Goal: Book appointment/travel/reservation

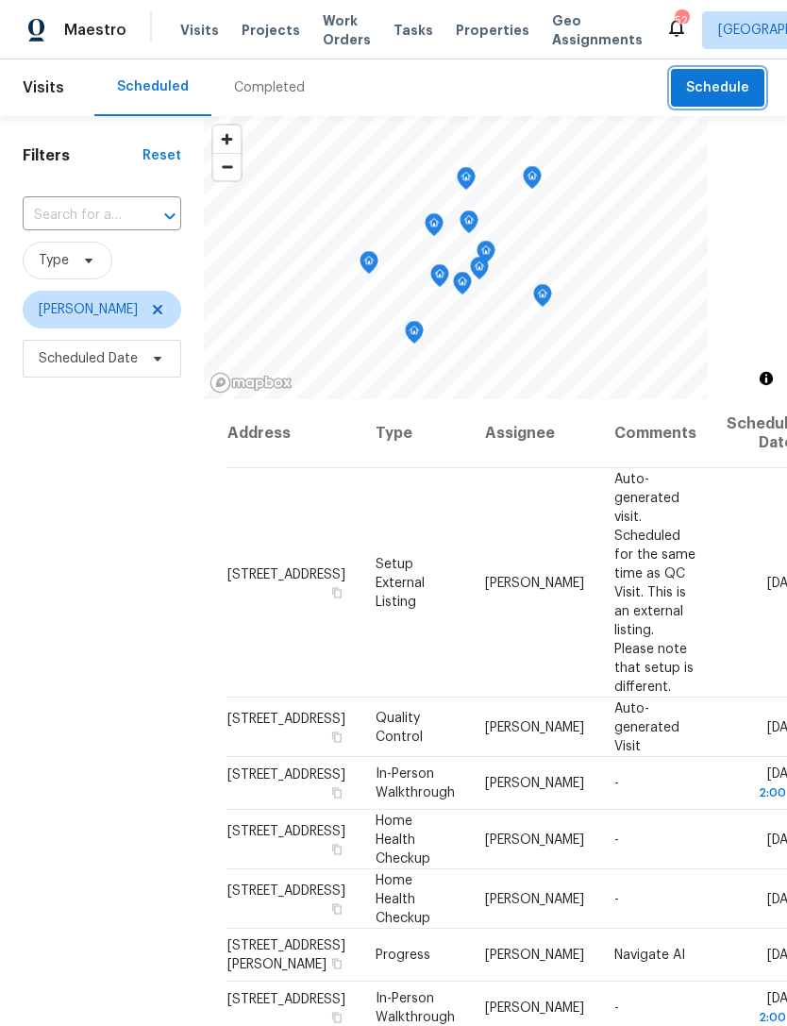
click at [750, 93] on button "Schedule" at bounding box center [717, 88] width 93 height 39
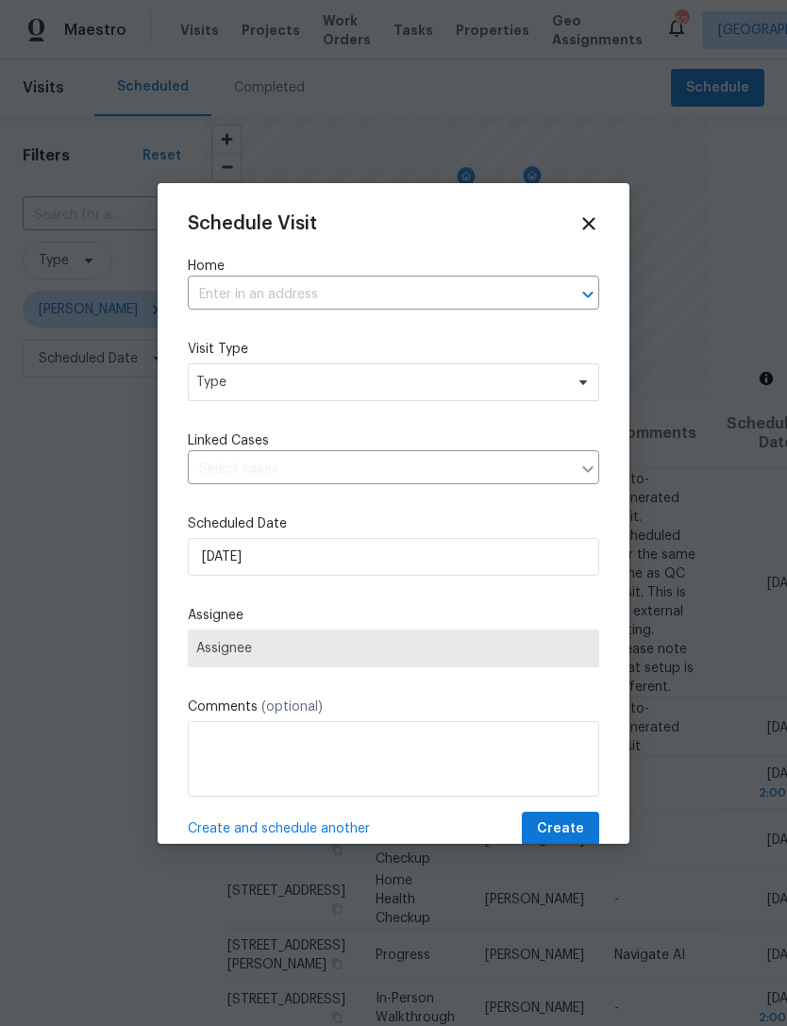
click at [360, 294] on input "text" at bounding box center [367, 294] width 359 height 29
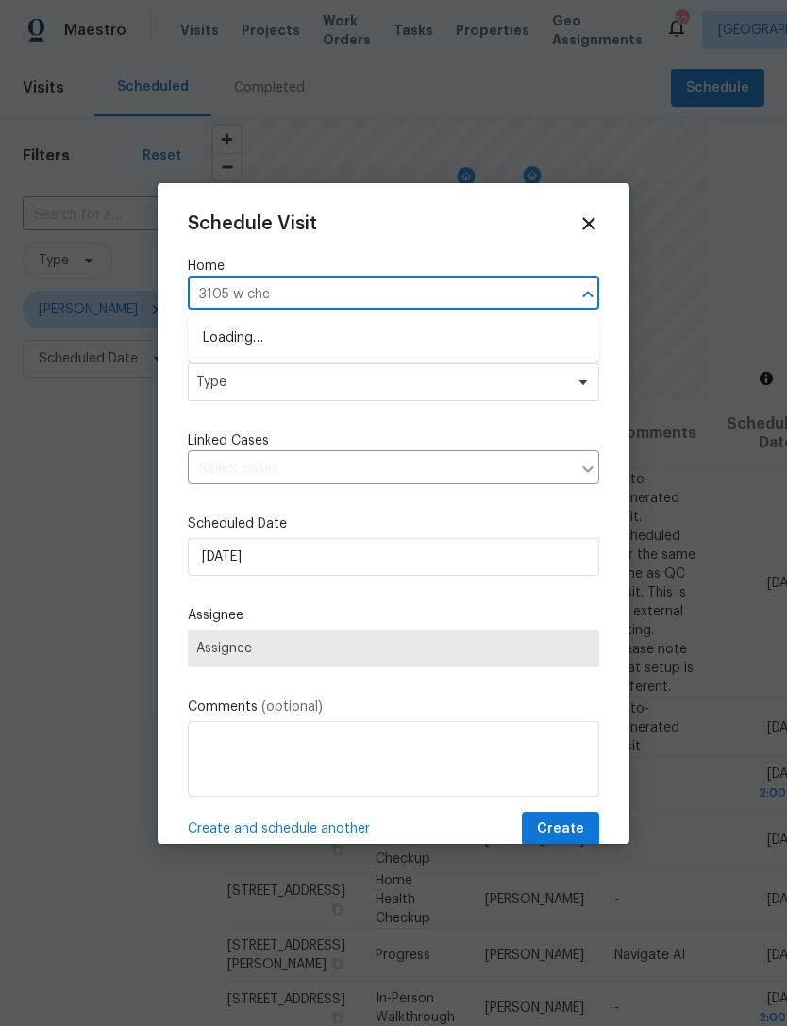
type input "3105 w [PERSON_NAME]"
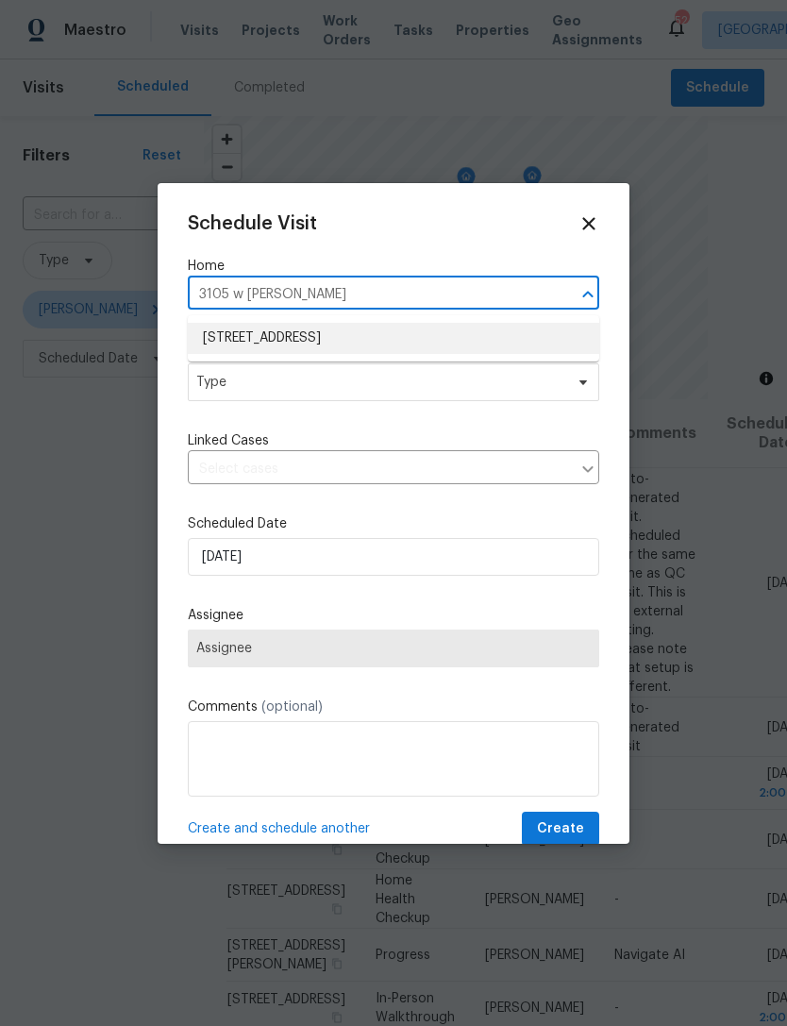
click at [465, 332] on li "[STREET_ADDRESS]" at bounding box center [394, 338] width 412 height 31
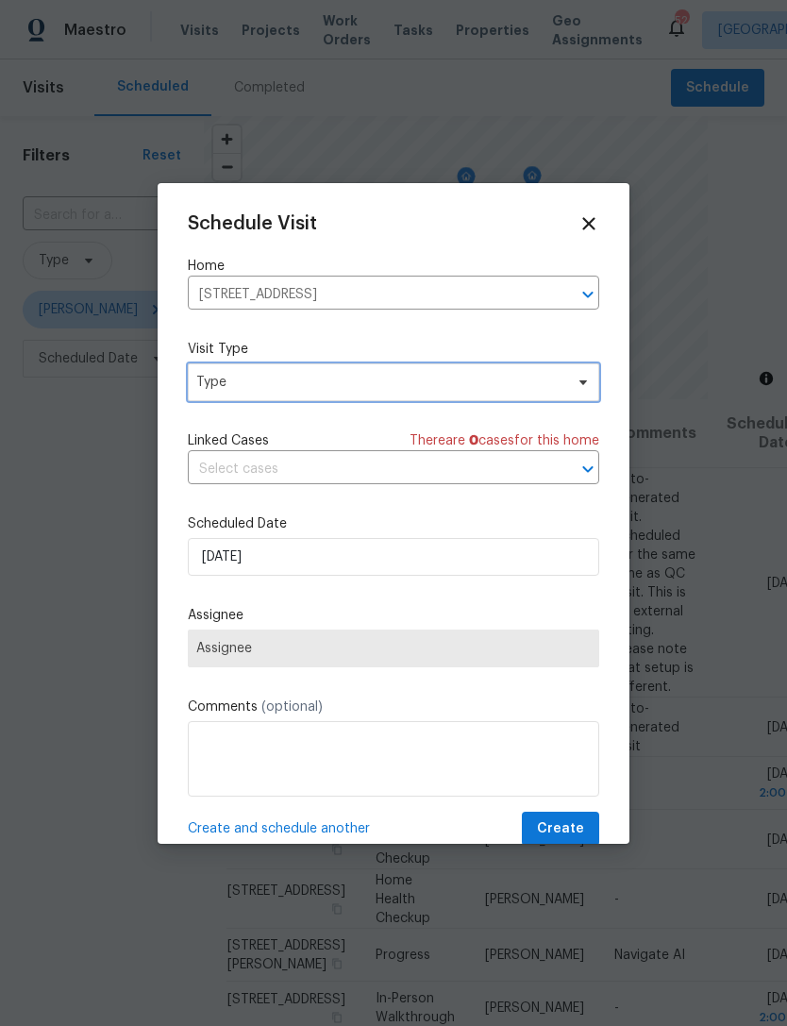
click at [404, 382] on span "Type" at bounding box center [379, 382] width 367 height 19
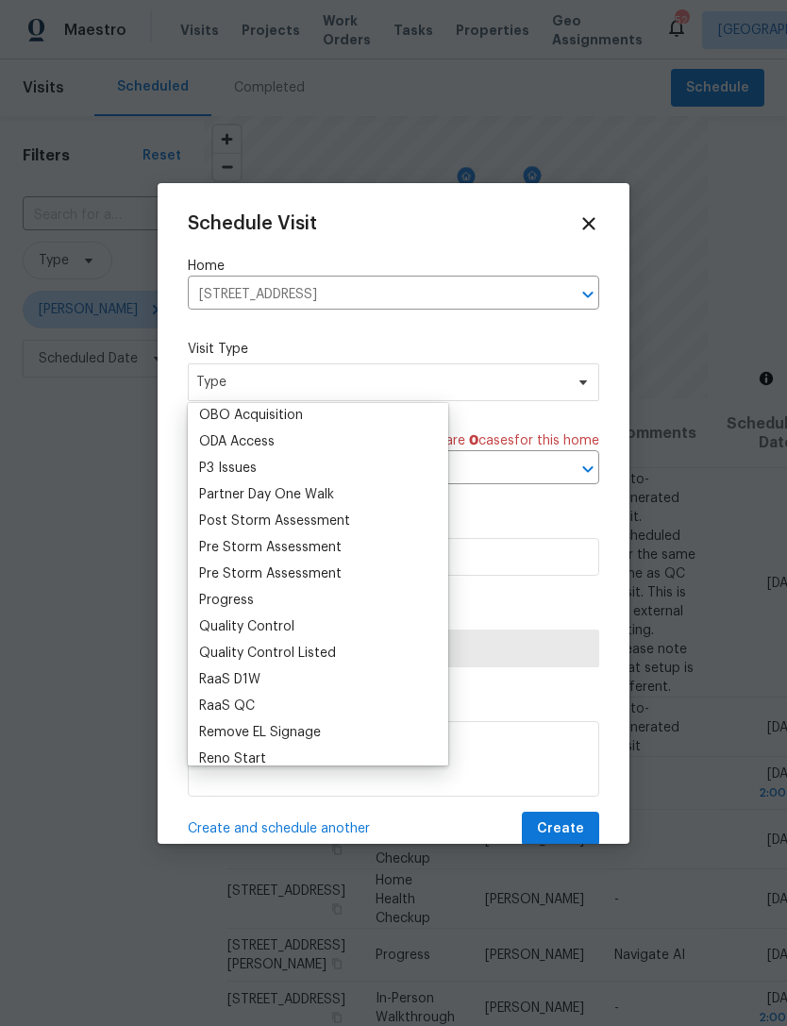
scroll to position [1125, 0]
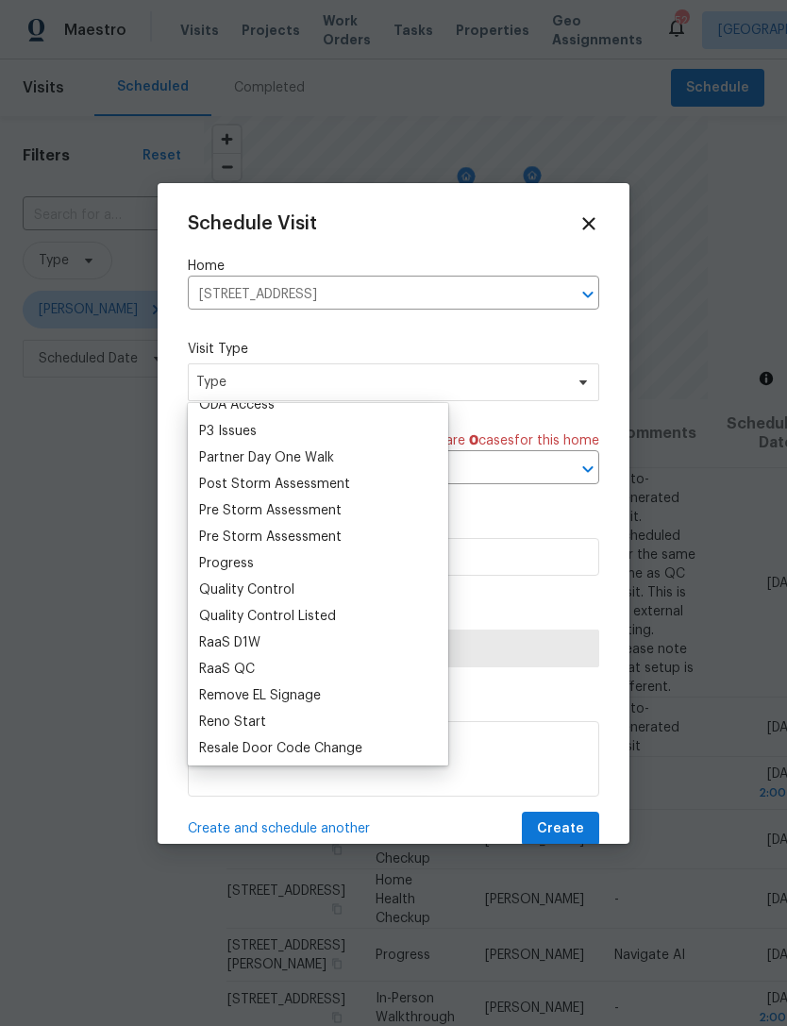
click at [264, 566] on div "Progress" at bounding box center [318, 563] width 249 height 26
click at [251, 570] on div "Progress" at bounding box center [226, 563] width 55 height 19
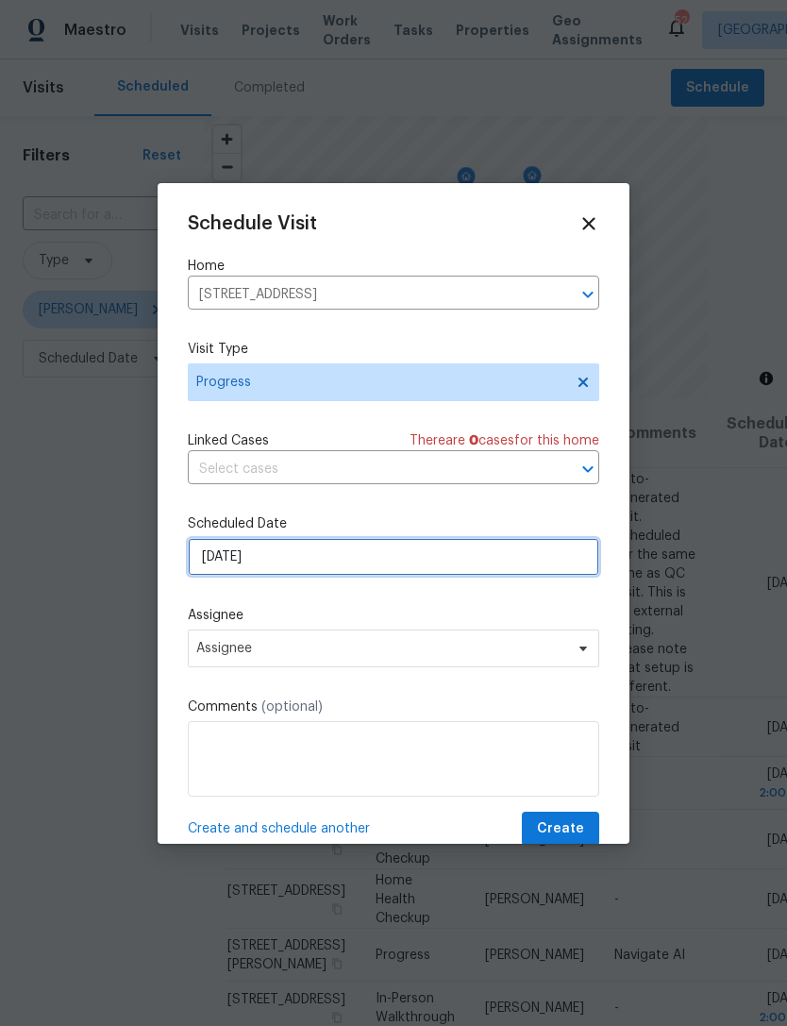
click at [344, 559] on input "9/22/2025" at bounding box center [394, 557] width 412 height 38
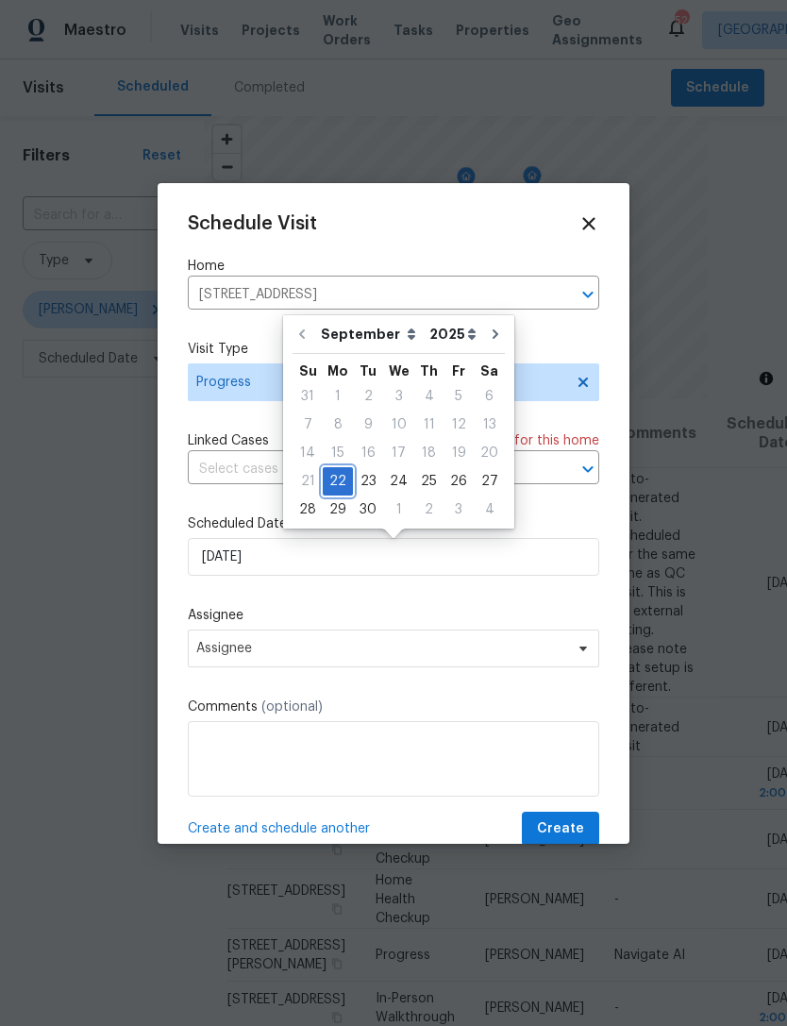
click at [341, 484] on div "22" at bounding box center [338, 481] width 30 height 26
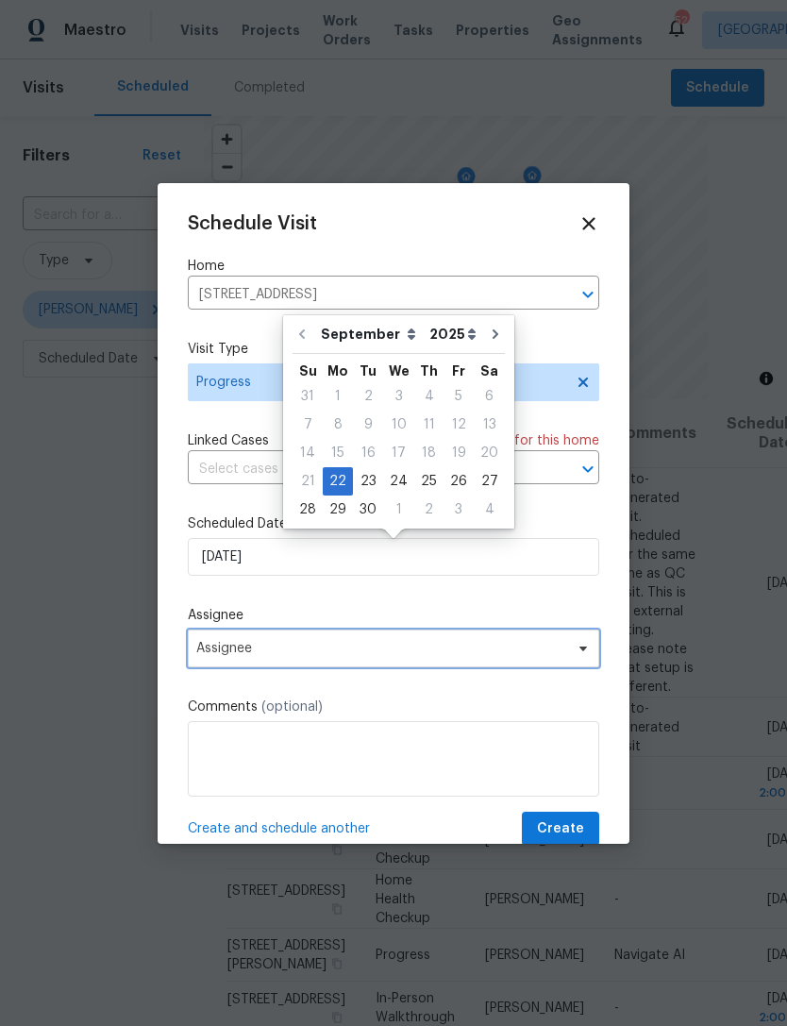
click at [315, 666] on span "Assignee" at bounding box center [394, 649] width 412 height 38
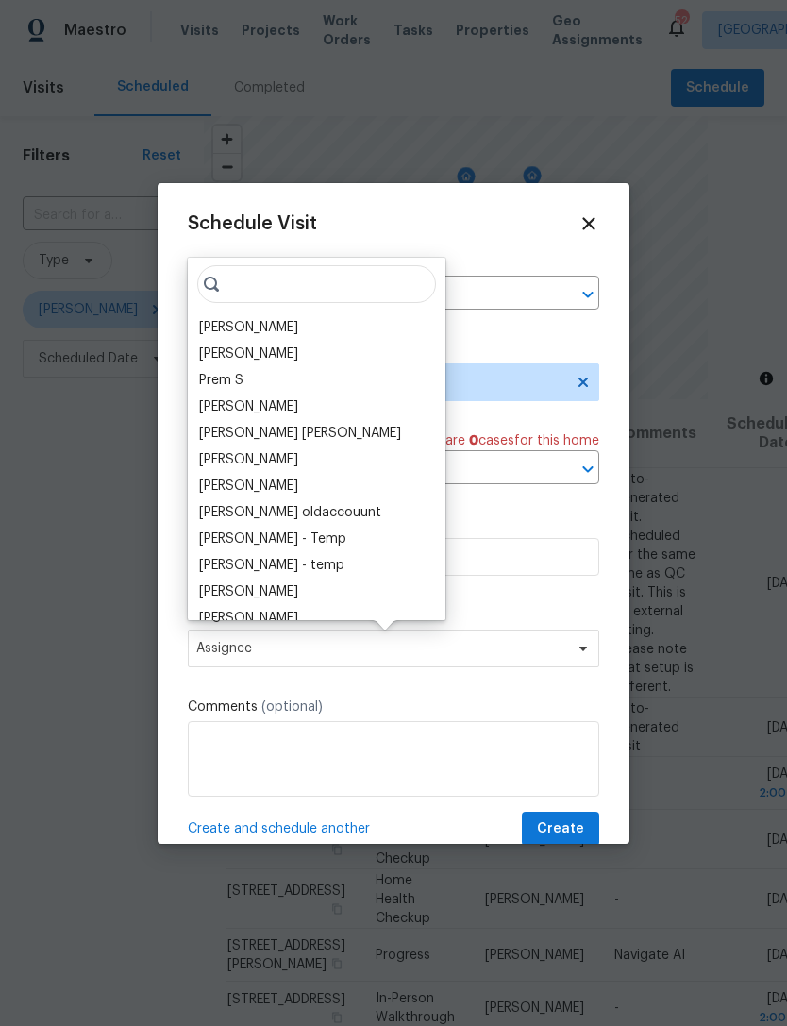
click at [247, 327] on div "[PERSON_NAME]" at bounding box center [248, 327] width 99 height 19
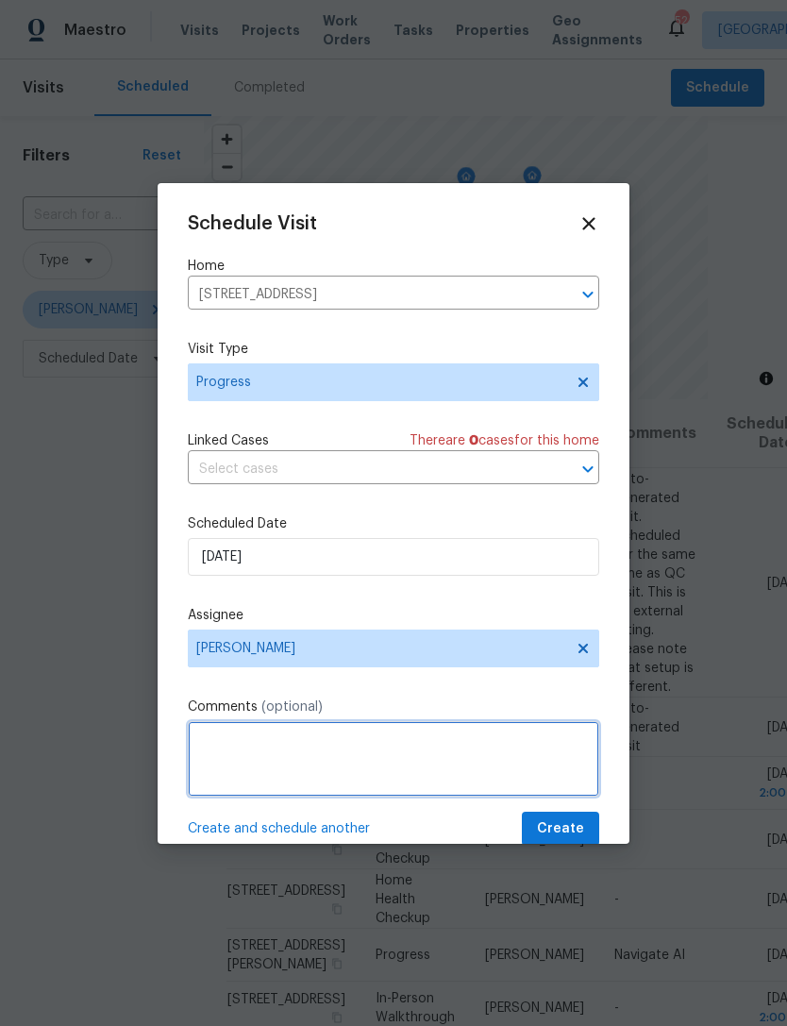
click at [323, 771] on textarea at bounding box center [394, 759] width 412 height 76
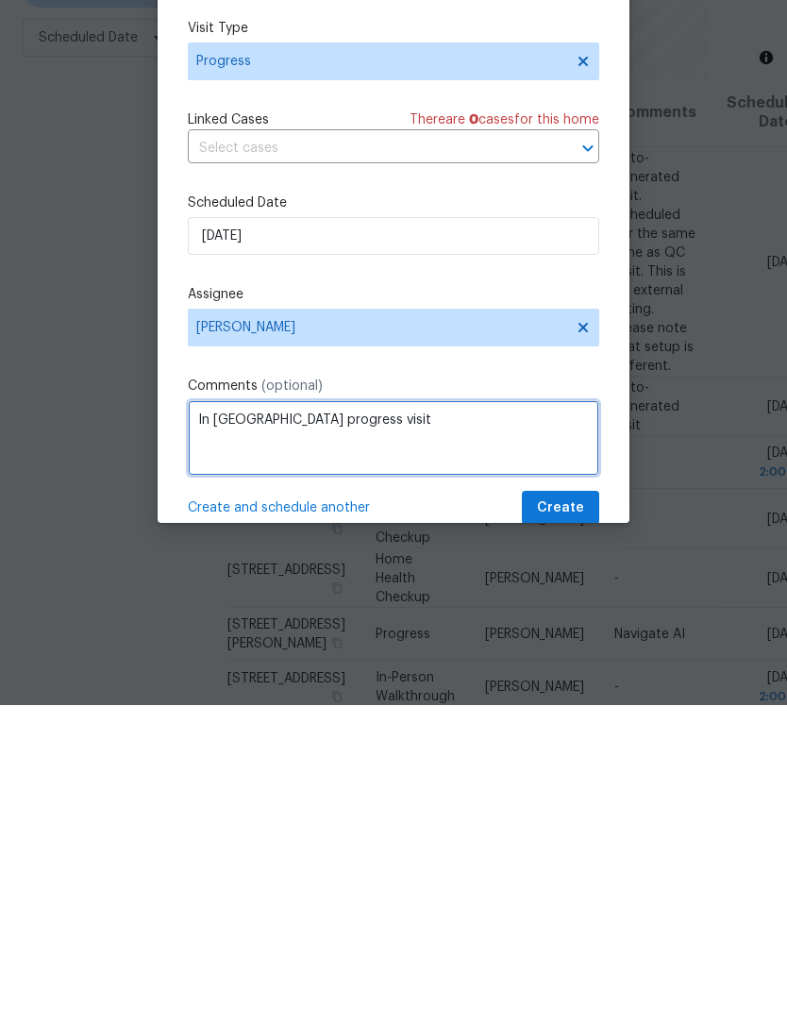
type textarea "In Reno progress visit"
click at [501, 374] on div "Schedule Visit Home 3105 W Cherokee Ave, Tampa, FL 33611 ​ Visit Type Progress …" at bounding box center [394, 529] width 412 height 633
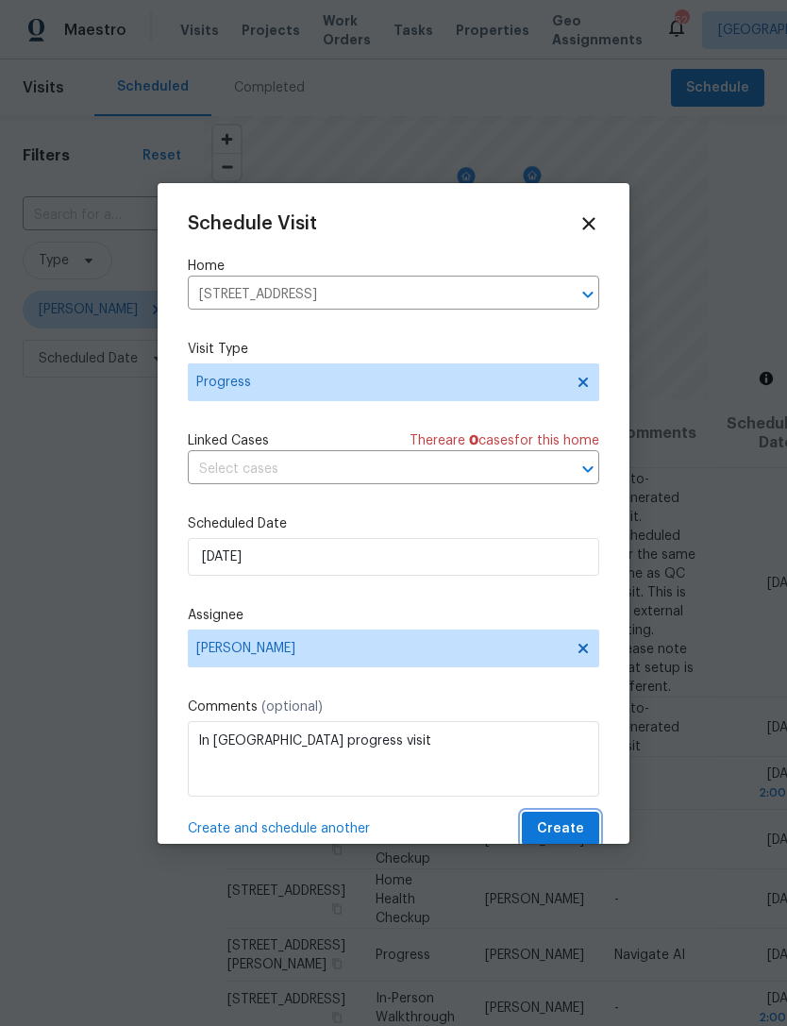
click at [580, 826] on span "Create" at bounding box center [560, 830] width 47 height 24
